Goal: Book appointment/travel/reservation

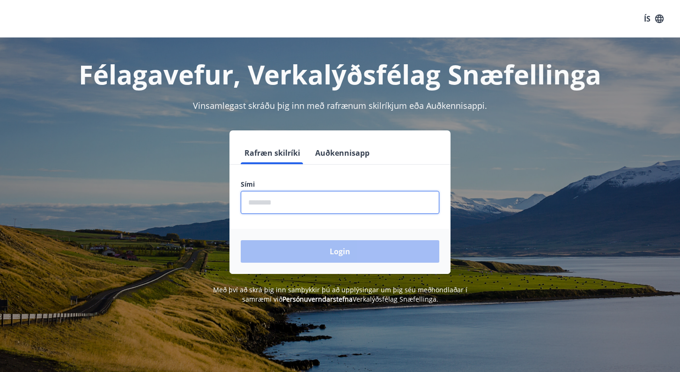
click at [291, 205] on input "phone" at bounding box center [340, 202] width 199 height 23
type input "********"
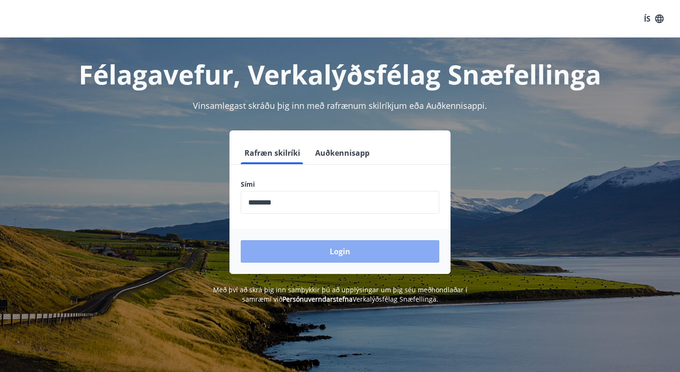
click at [291, 256] on button "Login" at bounding box center [340, 251] width 199 height 22
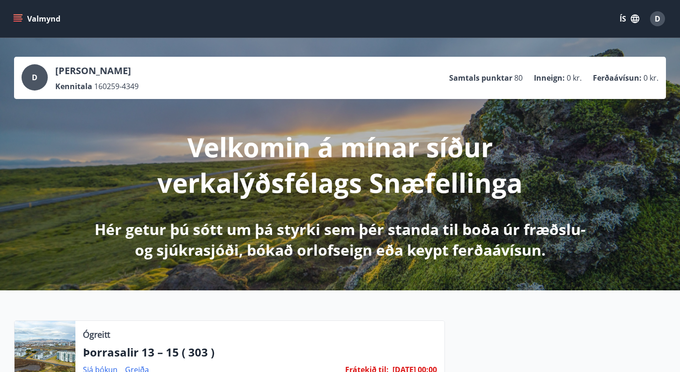
click at [20, 16] on icon "menu" at bounding box center [17, 18] width 9 height 9
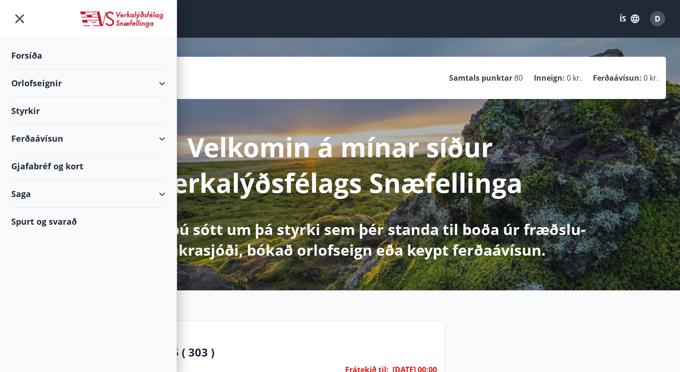
click at [171, 82] on div "Orlofseignir" at bounding box center [88, 83] width 177 height 28
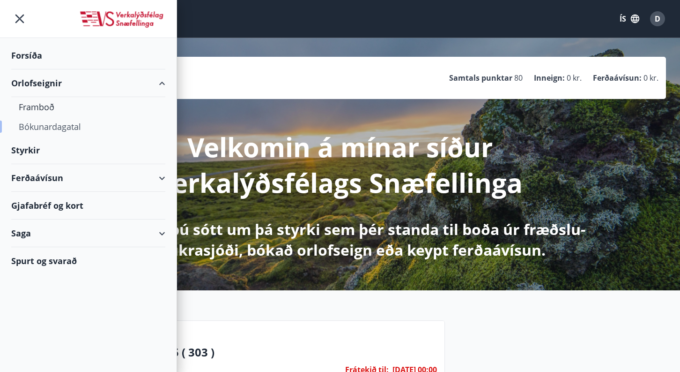
click at [45, 122] on div "Bókunardagatal" at bounding box center [88, 127] width 139 height 20
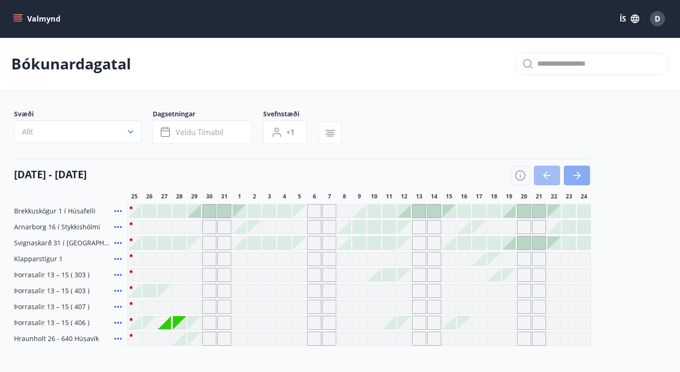
click at [579, 179] on icon "button" at bounding box center [577, 175] width 11 height 11
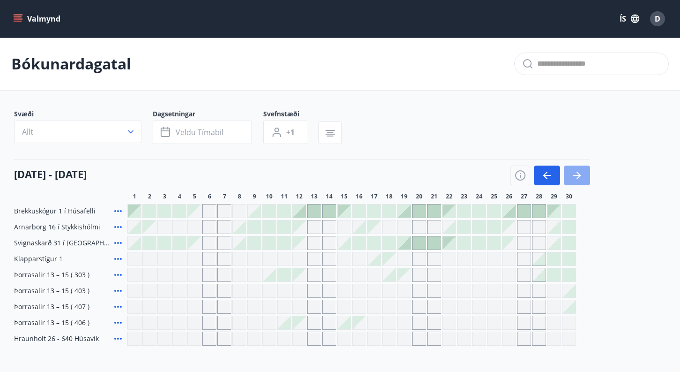
click at [579, 179] on icon "button" at bounding box center [577, 175] width 11 height 11
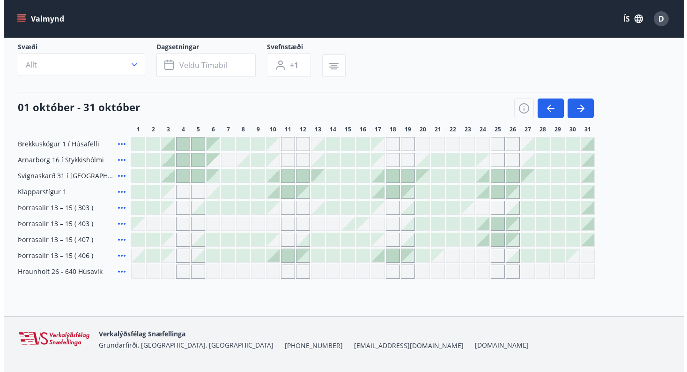
scroll to position [67, 0]
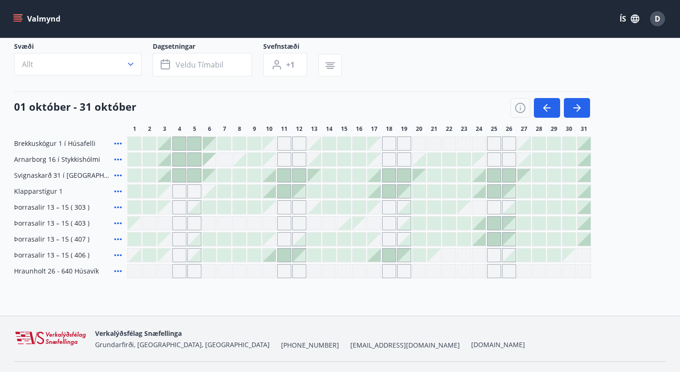
click at [360, 255] on div at bounding box center [359, 254] width 13 height 13
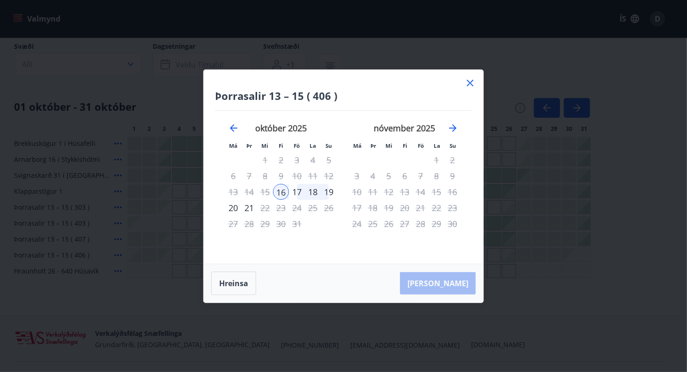
click at [331, 195] on div "19" at bounding box center [329, 192] width 16 height 16
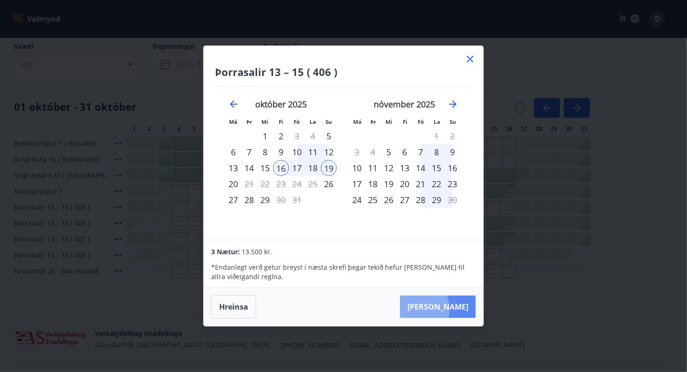
click at [439, 309] on button "Taka Frá" at bounding box center [438, 306] width 76 height 22
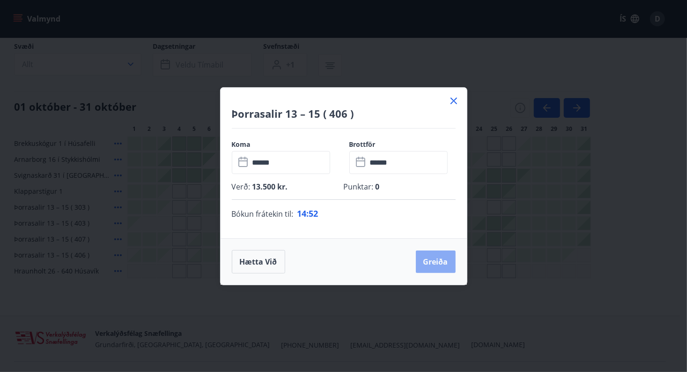
click at [429, 265] on button "Greiða" at bounding box center [436, 261] width 40 height 22
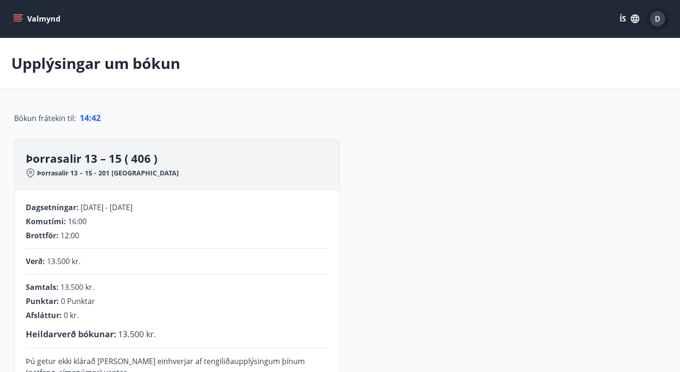
click at [663, 14] on div "D" at bounding box center [657, 18] width 15 height 15
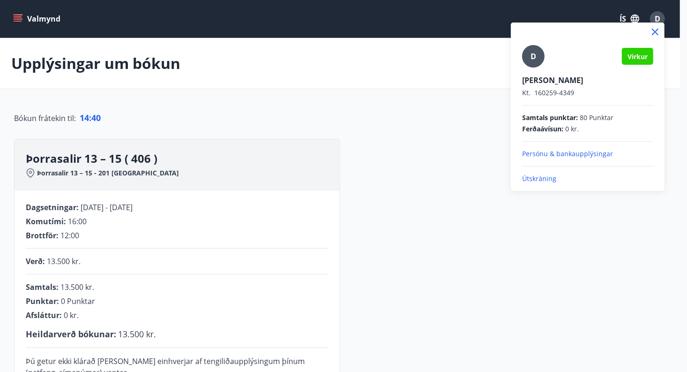
click at [541, 178] on p "Útskráning" at bounding box center [587, 178] width 131 height 9
click at [534, 183] on div "D Virkur Dallilja Inga Steinarsdóttir Kt. 160259-4349 Samtals punktar : 80 Punk…" at bounding box center [588, 106] width 154 height 168
